Goal: Navigation & Orientation: Find specific page/section

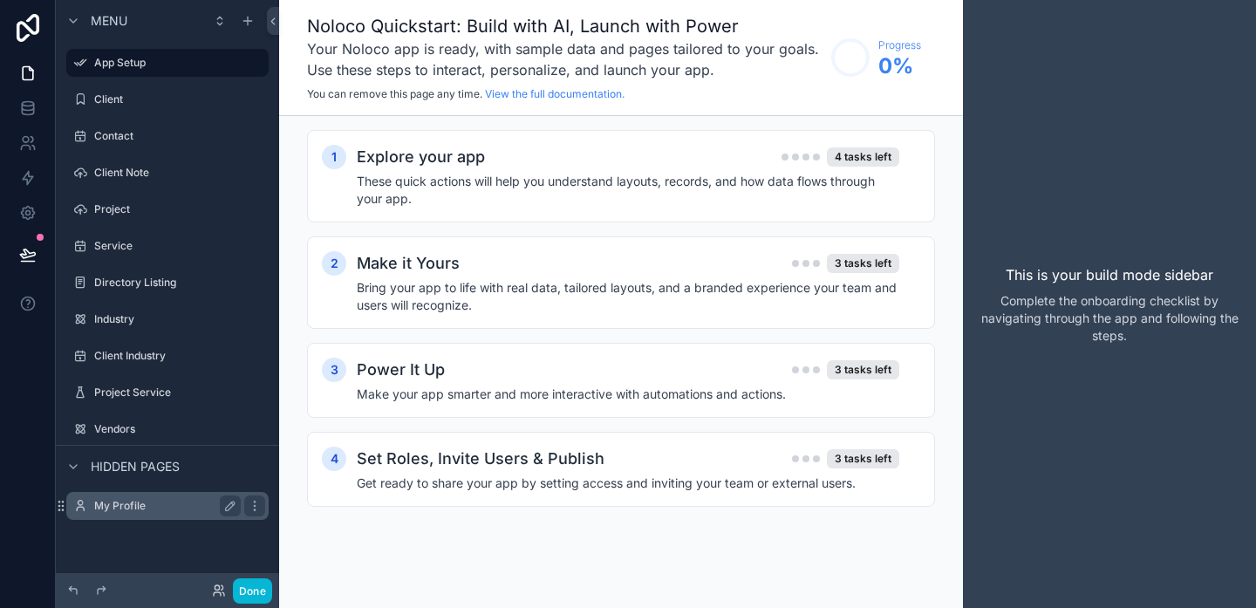
click at [138, 502] on label "My Profile" at bounding box center [164, 506] width 140 height 14
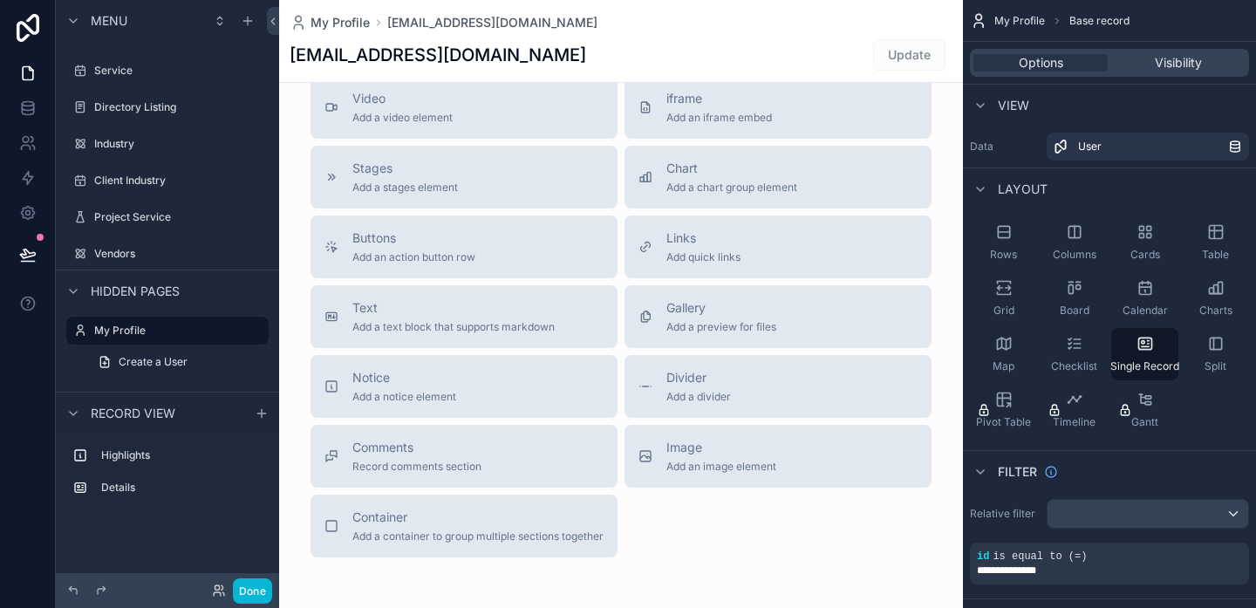
scroll to position [597, 0]
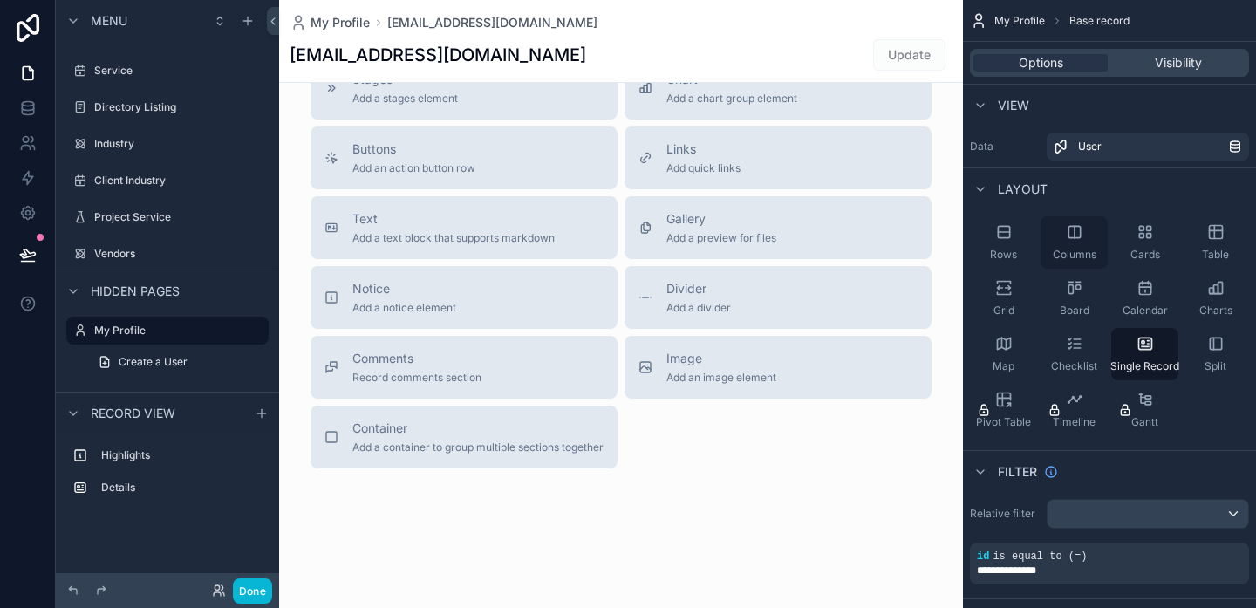
click at [1069, 249] on span "Columns" at bounding box center [1075, 255] width 44 height 14
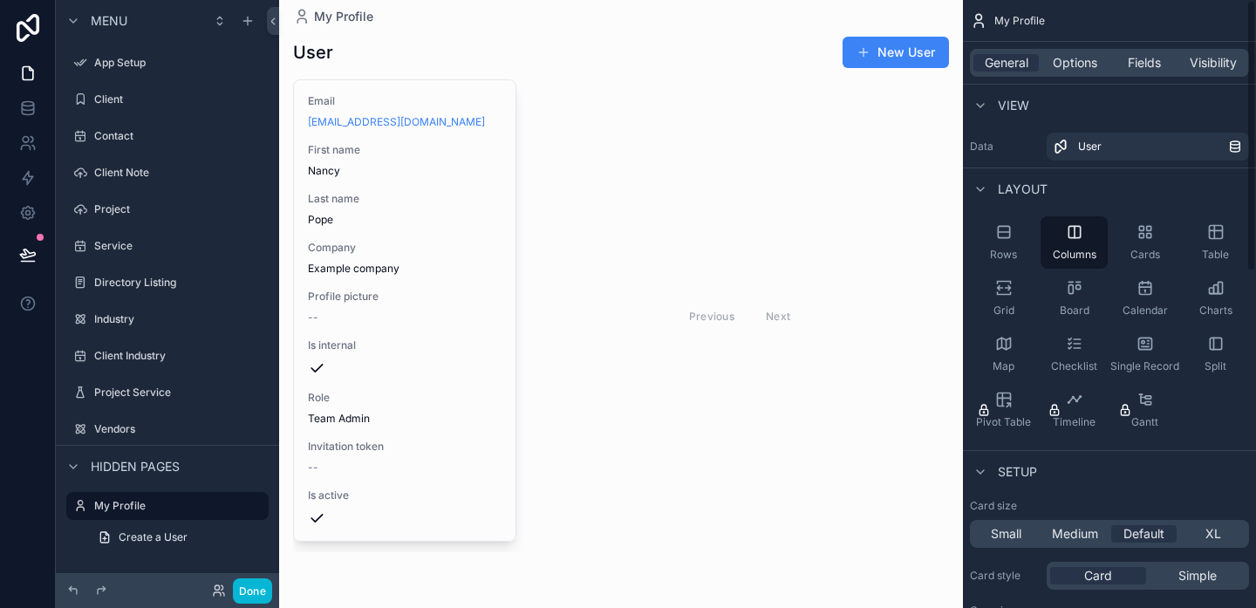
scroll to position [20, 0]
click at [1138, 243] on div "Cards" at bounding box center [1144, 242] width 67 height 52
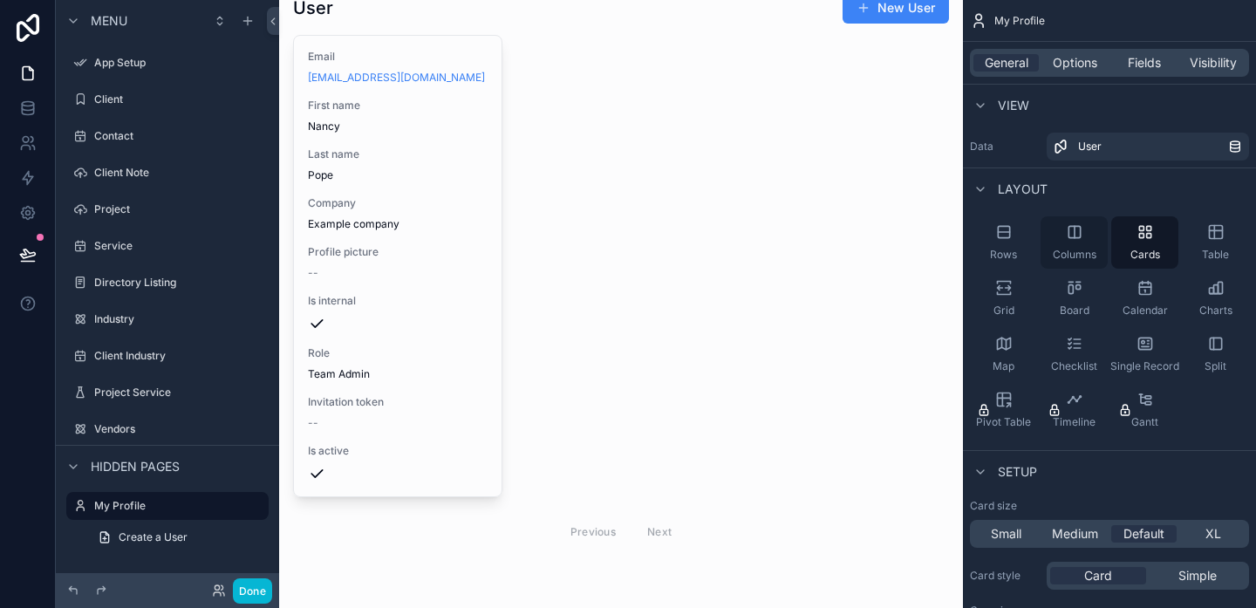
click at [1067, 244] on div "Columns" at bounding box center [1074, 242] width 67 height 52
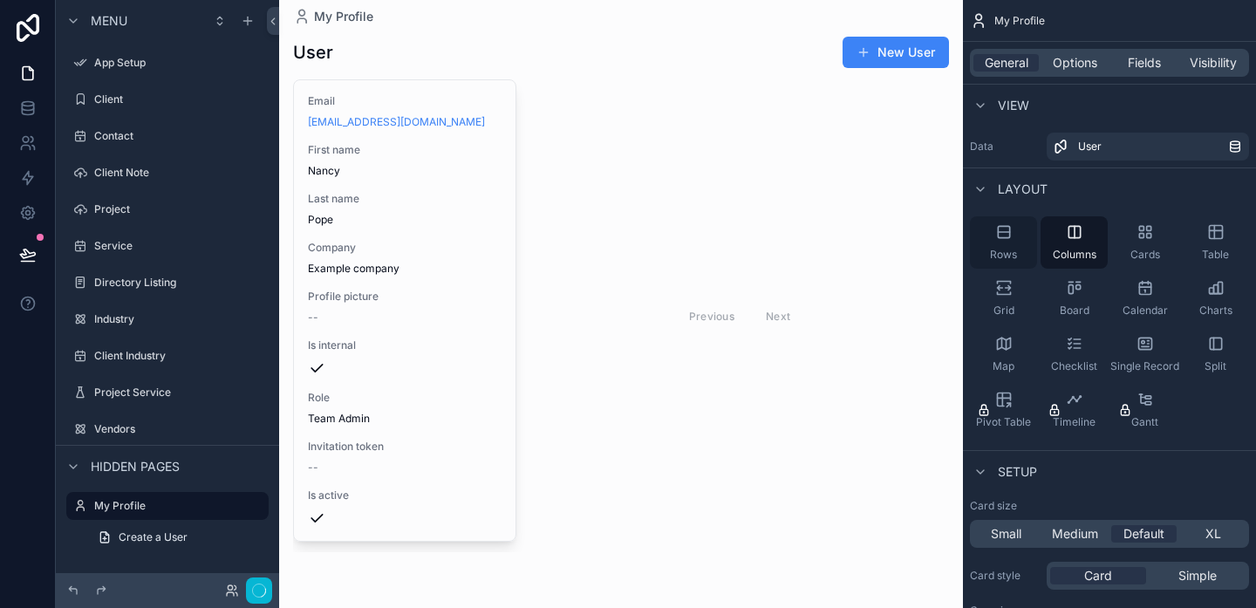
scroll to position [20, 0]
click at [1008, 290] on icon "scrollable content" at bounding box center [1003, 287] width 17 height 17
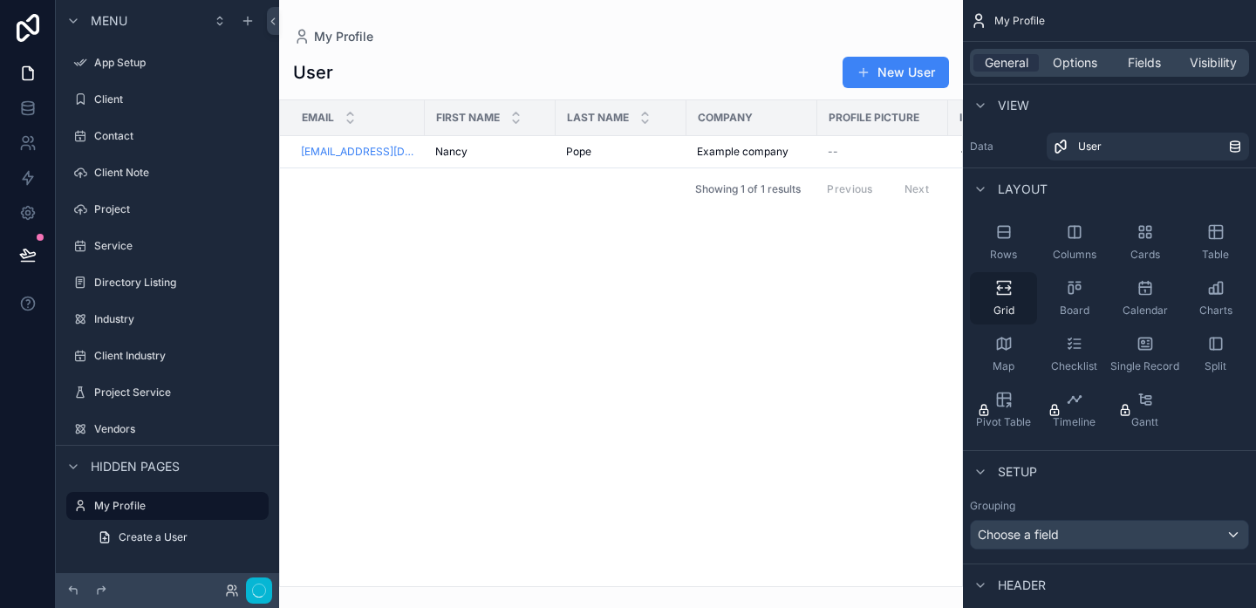
scroll to position [0, 0]
click at [1068, 300] on div "Board" at bounding box center [1074, 298] width 67 height 52
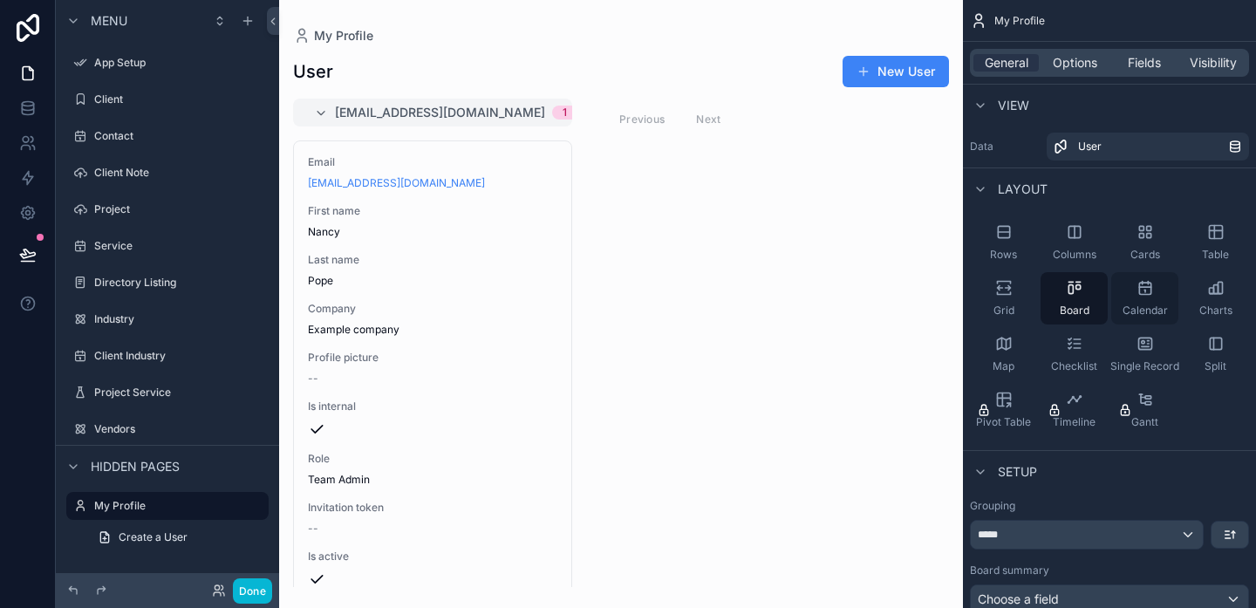
click at [1142, 301] on div "Calendar" at bounding box center [1144, 298] width 67 height 52
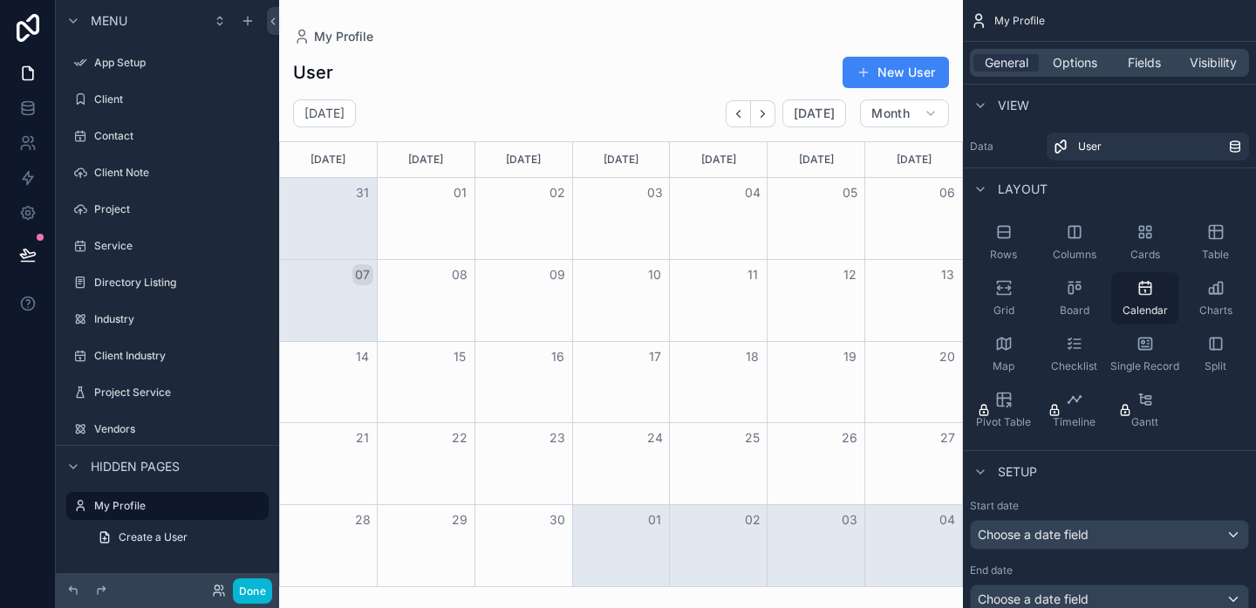
click at [1146, 305] on span "Calendar" at bounding box center [1145, 311] width 45 height 14
click at [1212, 299] on div "Charts" at bounding box center [1215, 298] width 67 height 52
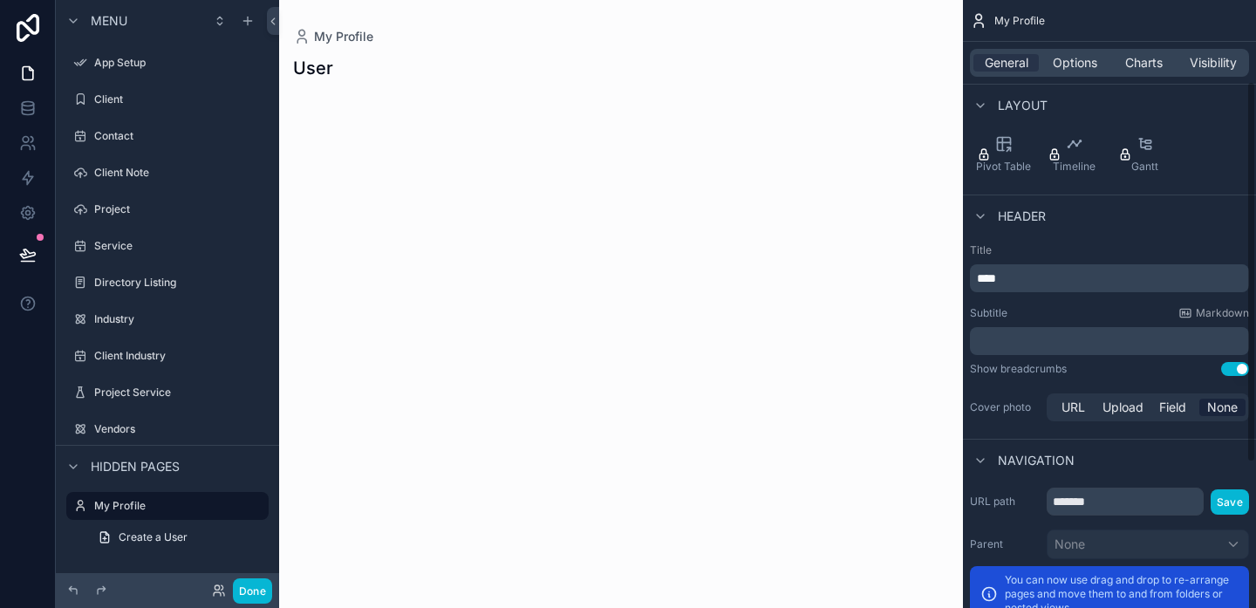
scroll to position [360, 0]
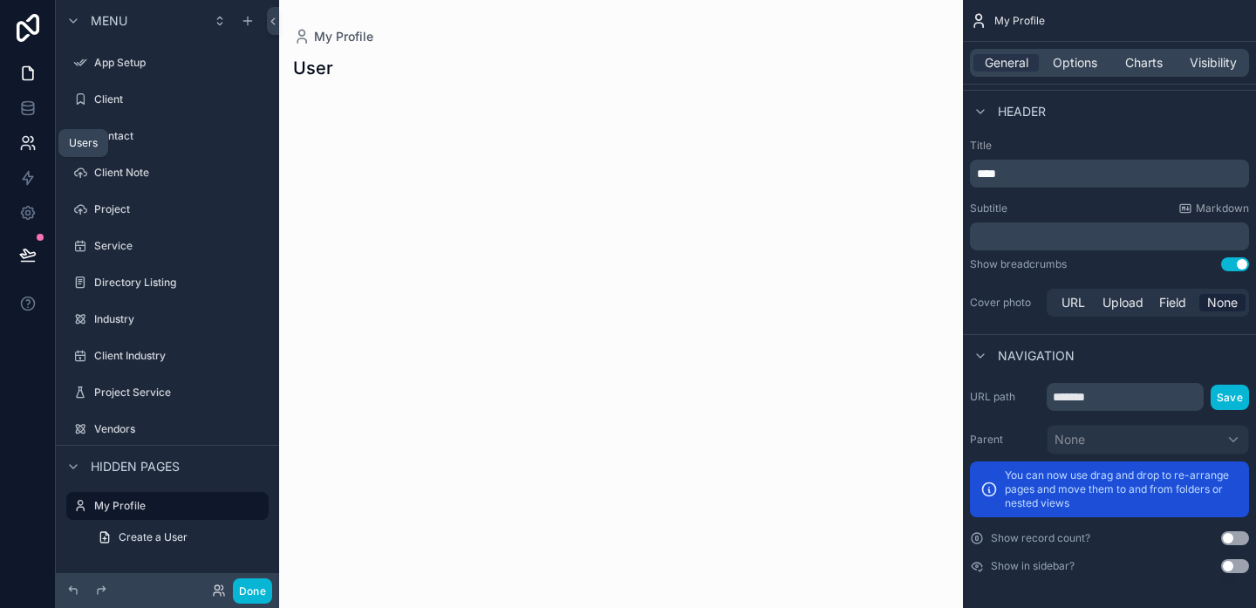
click at [27, 147] on icon at bounding box center [27, 142] width 17 height 17
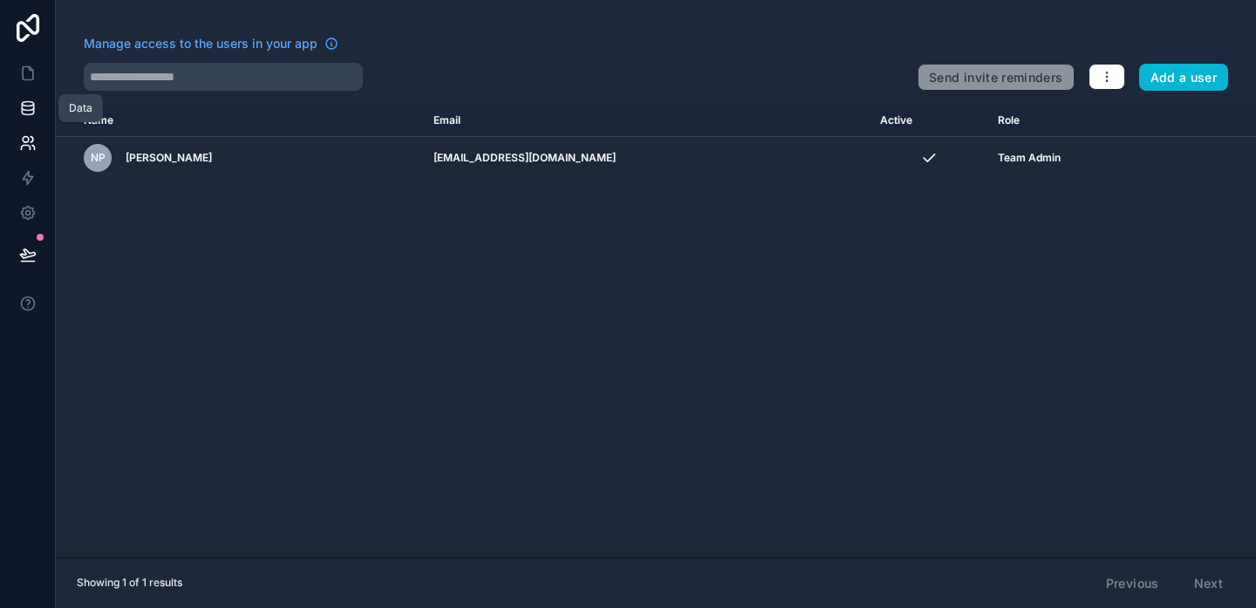
click at [24, 119] on link at bounding box center [27, 108] width 55 height 35
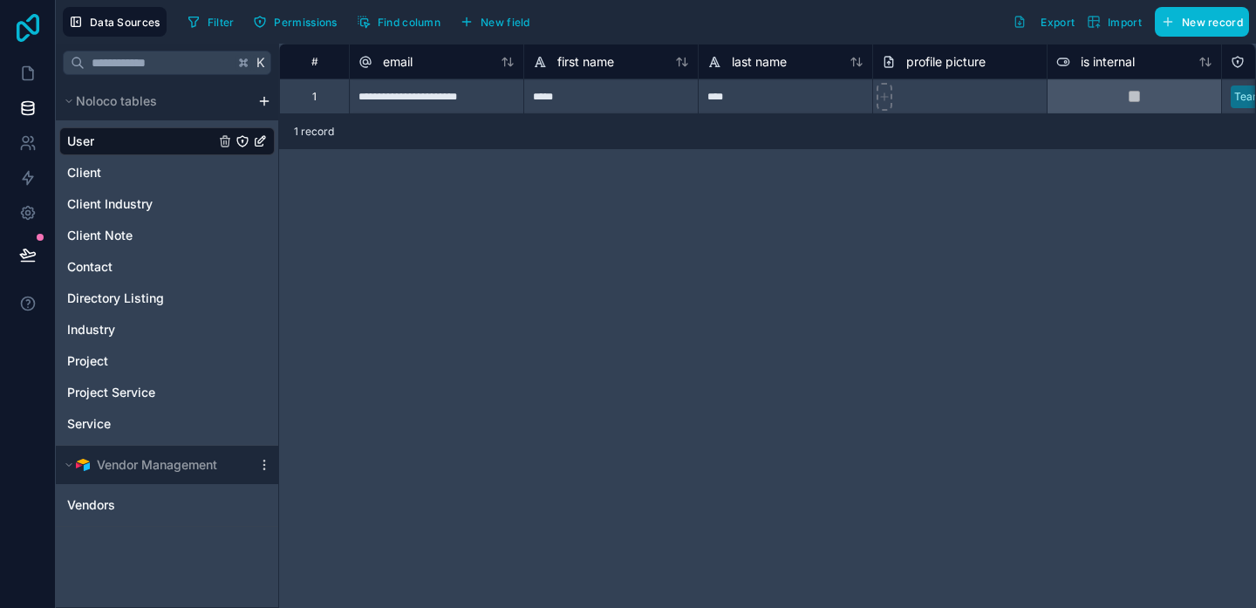
click at [33, 31] on icon at bounding box center [28, 28] width 23 height 28
